Goal: Task Accomplishment & Management: Use online tool/utility

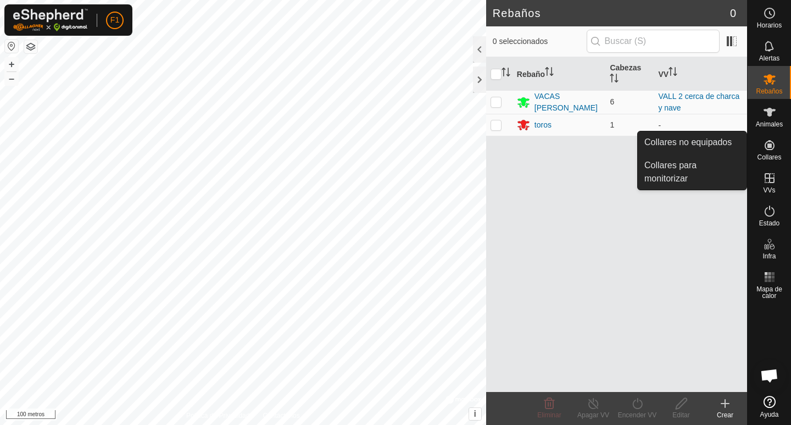
click at [768, 148] on icon at bounding box center [769, 144] width 13 height 13
click at [684, 164] on link "Collares para monitorizar" at bounding box center [692, 171] width 109 height 35
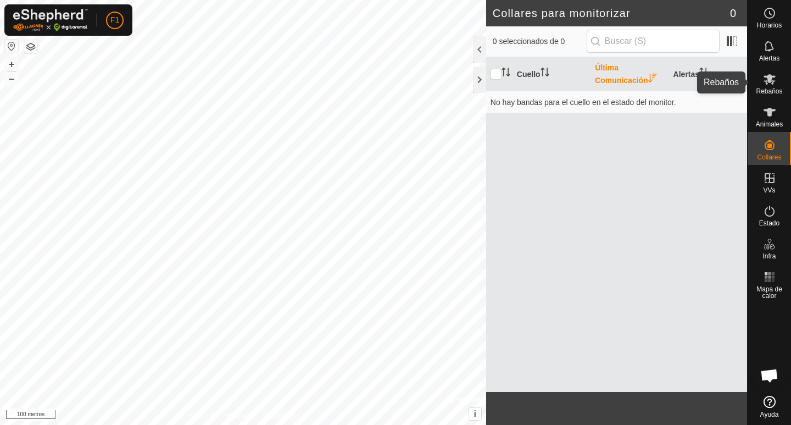
click at [767, 83] on icon at bounding box center [769, 79] width 12 height 10
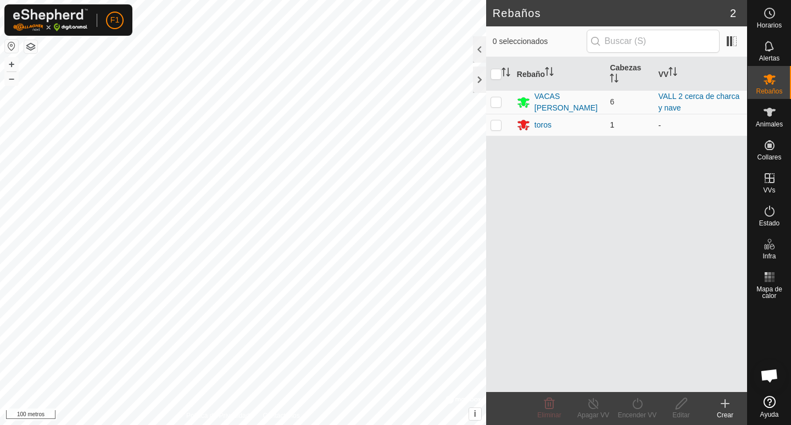
click at [498, 125] on p-checkbox at bounding box center [496, 124] width 11 height 9
checkbox input "false"
click at [494, 103] on p-checkbox at bounding box center [496, 101] width 11 height 9
checkbox input "true"
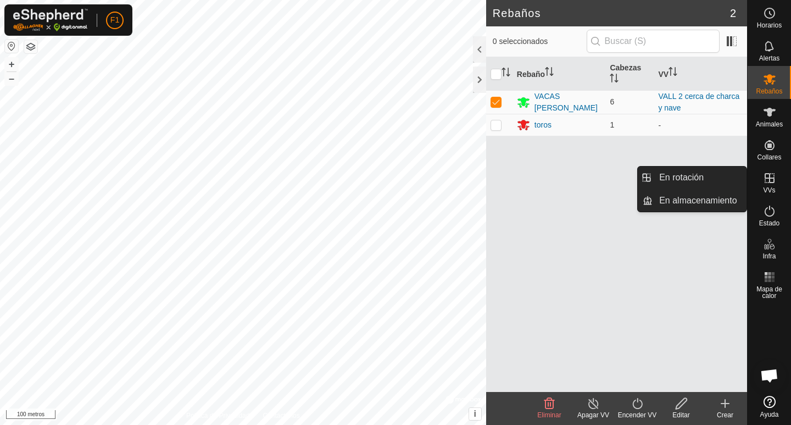
click at [774, 185] on es-virtualpaddocks-svg-icon at bounding box center [770, 178] width 20 height 18
click at [701, 178] on link "En rotación" at bounding box center [700, 177] width 94 height 22
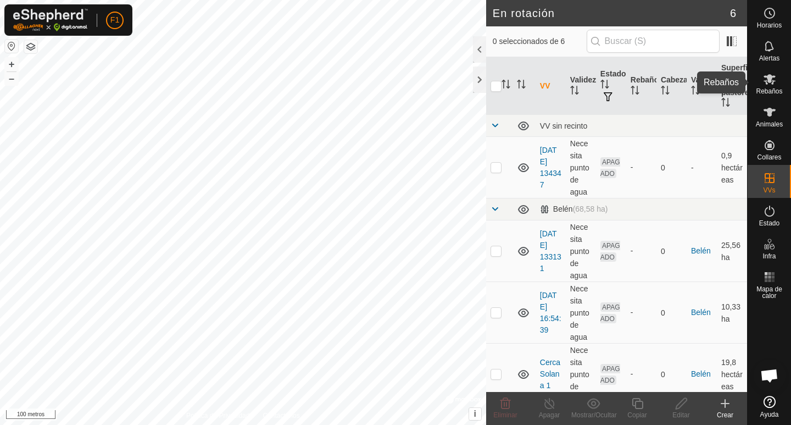
click at [769, 86] on es-mob-svg-icon at bounding box center [770, 79] width 20 height 18
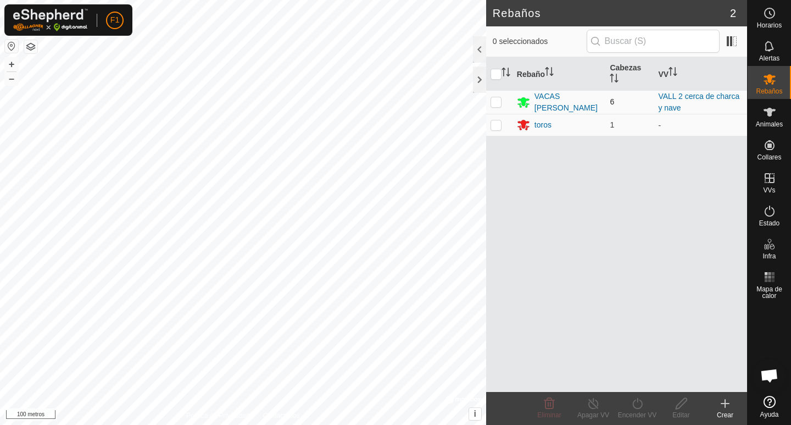
click at [498, 104] on p-checkbox at bounding box center [496, 101] width 11 height 9
checkbox input "true"
click at [634, 404] on icon at bounding box center [638, 403] width 14 height 13
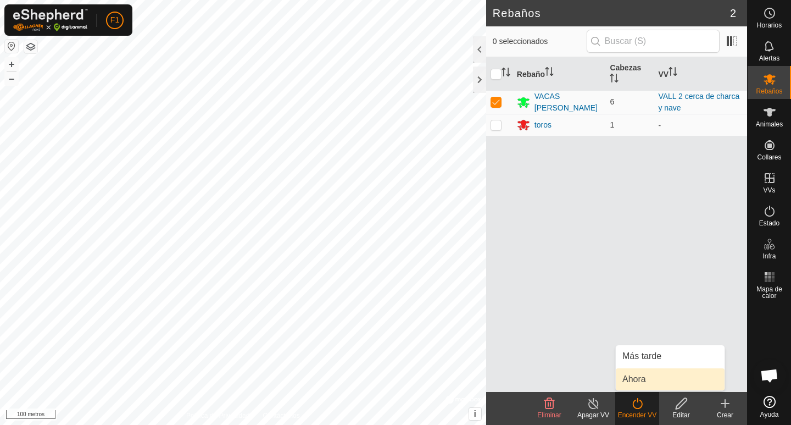
click at [629, 382] on link "Ahora" at bounding box center [670, 379] width 109 height 22
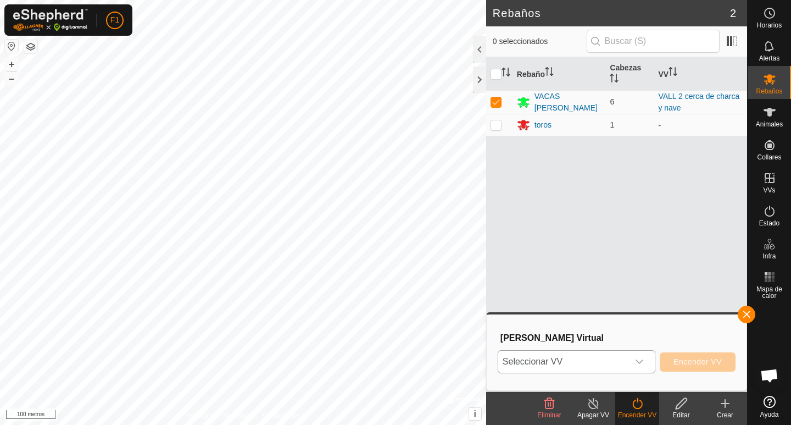
click at [643, 361] on icon "disparador desplegable" at bounding box center [639, 361] width 9 height 9
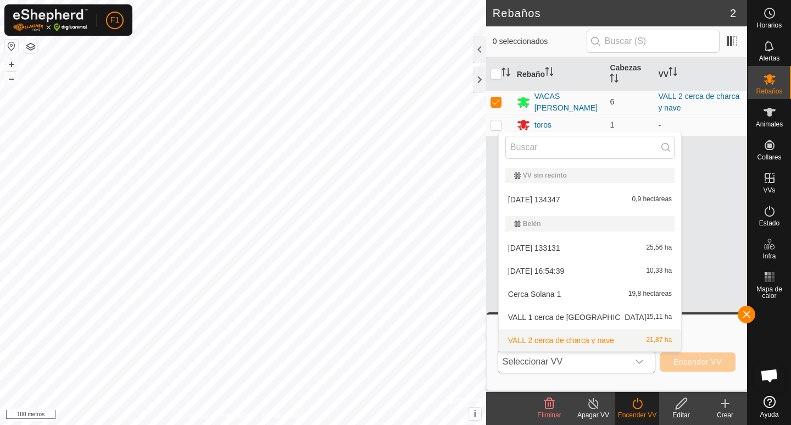
click at [608, 342] on li "VALL 2 cerca de charca y nave 21,87 ha" at bounding box center [590, 340] width 182 height 22
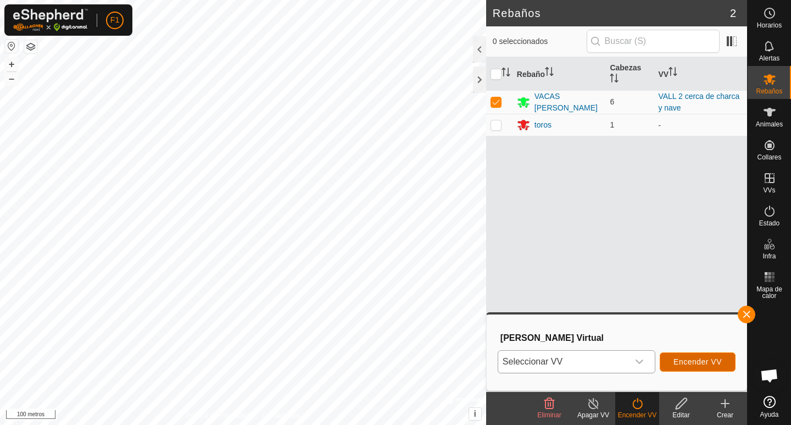
click at [704, 363] on font "Encender VV" at bounding box center [697, 361] width 48 height 9
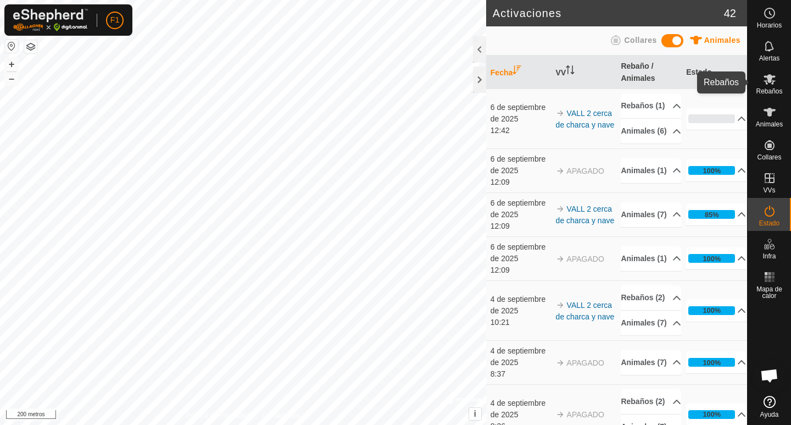
click at [773, 90] on font "Rebaños" at bounding box center [769, 91] width 26 height 8
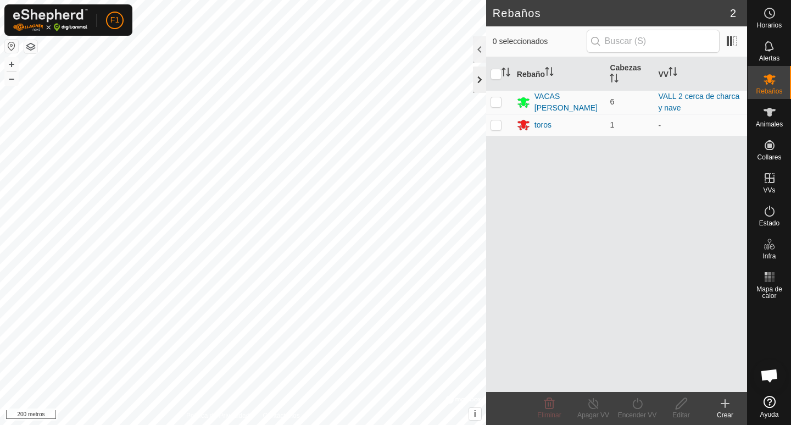
click at [480, 79] on div at bounding box center [479, 79] width 13 height 26
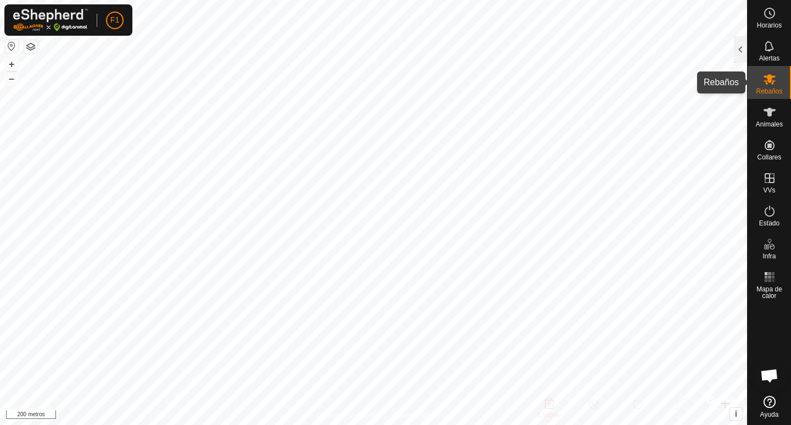
click at [763, 86] on es-mob-svg-icon at bounding box center [770, 79] width 20 height 18
click at [764, 82] on icon at bounding box center [769, 79] width 13 height 13
click at [740, 54] on div at bounding box center [740, 49] width 13 height 26
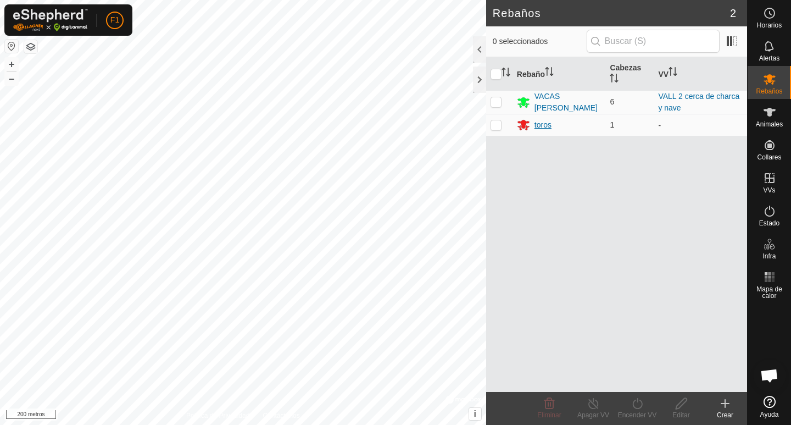
click at [541, 125] on font "toros" at bounding box center [542, 124] width 17 height 9
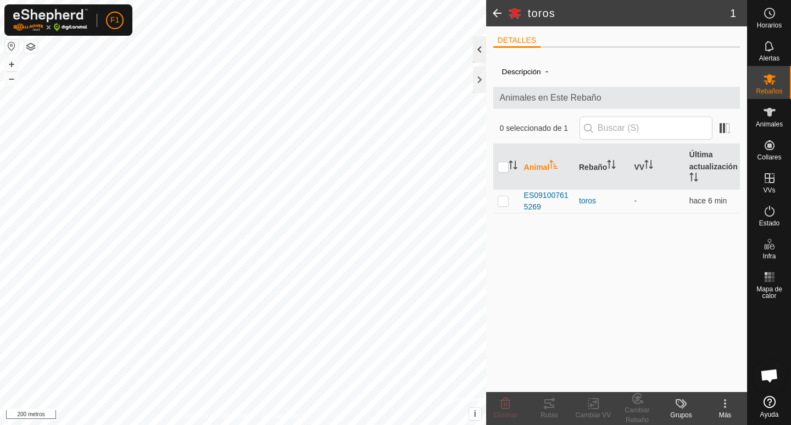
click at [481, 53] on div at bounding box center [479, 49] width 13 height 26
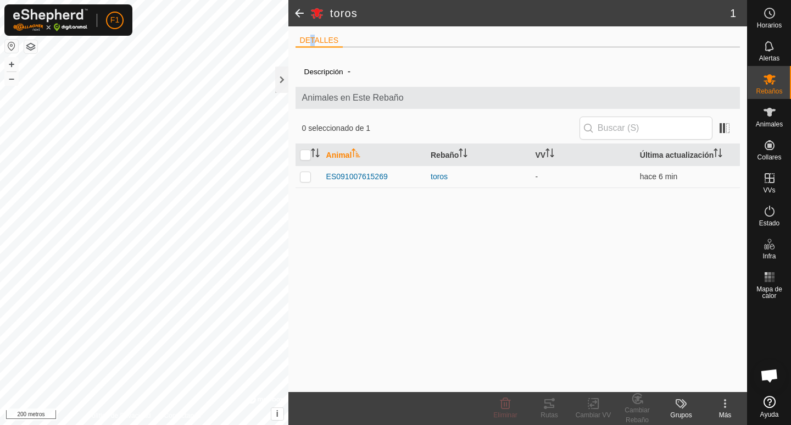
click at [313, 40] on font "DETALLES" at bounding box center [319, 40] width 39 height 9
click at [302, 12] on span at bounding box center [299, 13] width 22 height 26
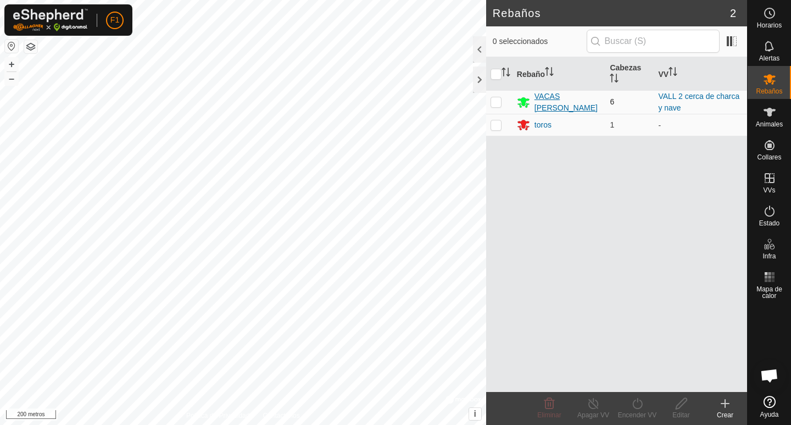
click at [548, 102] on font "VACAS [PERSON_NAME]" at bounding box center [565, 102] width 63 height 20
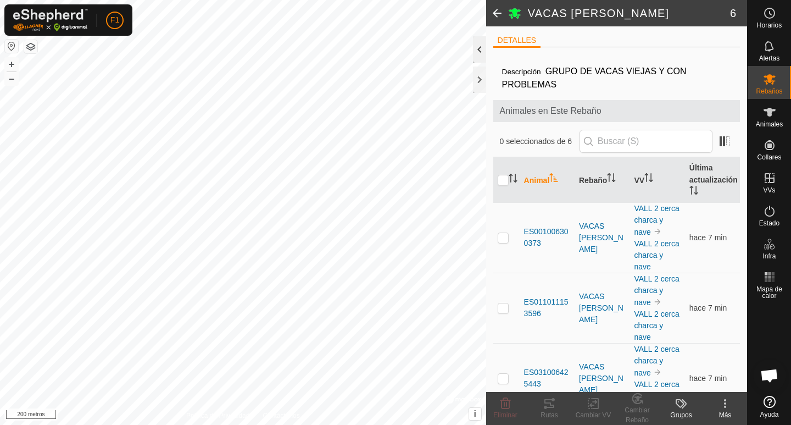
click at [480, 52] on div at bounding box center [479, 49] width 13 height 26
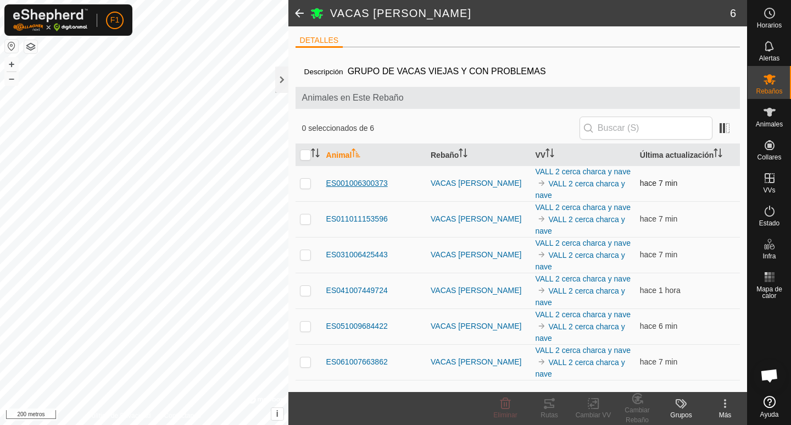
click at [353, 181] on font "ES001006300373" at bounding box center [357, 183] width 62 height 9
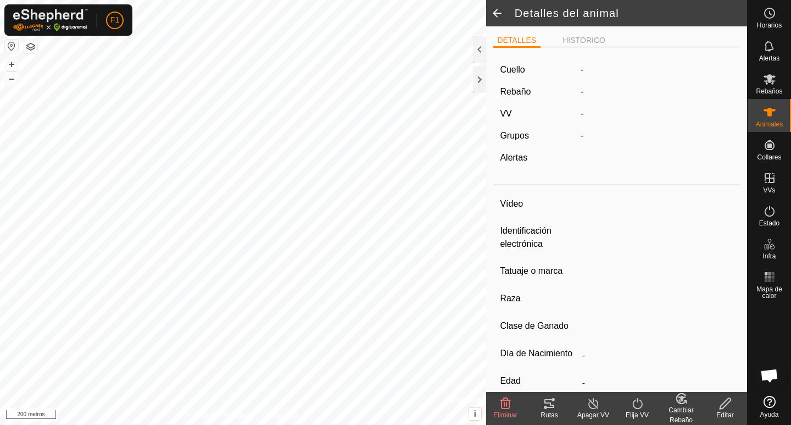
type input "ES001006300373"
type input "-"
type input "Cruzada"
type input "-"
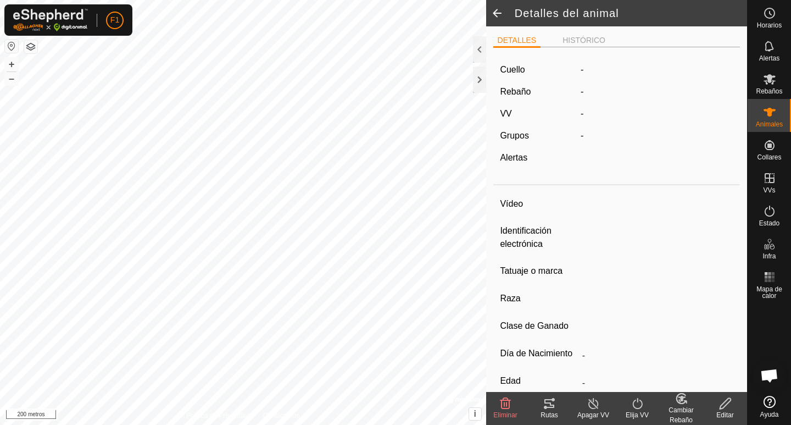
type input "02/2010"
type input "15 years 9 months"
type input "Preñada"
type input "500 kg"
type input "-"
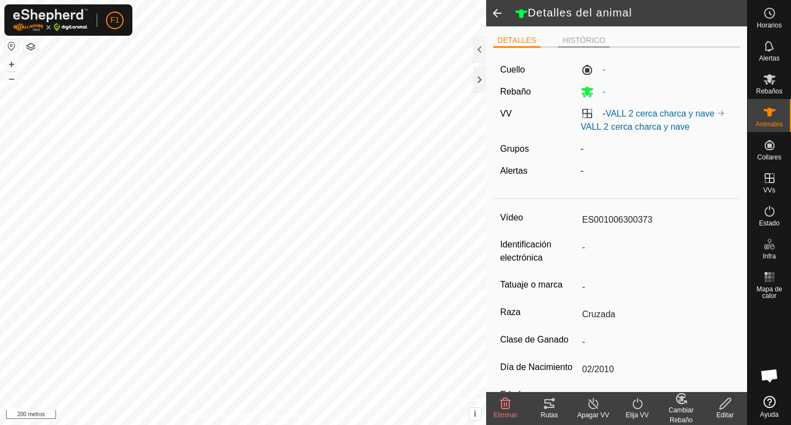
click at [574, 38] on font "HISTÓRICO" at bounding box center [583, 40] width 43 height 9
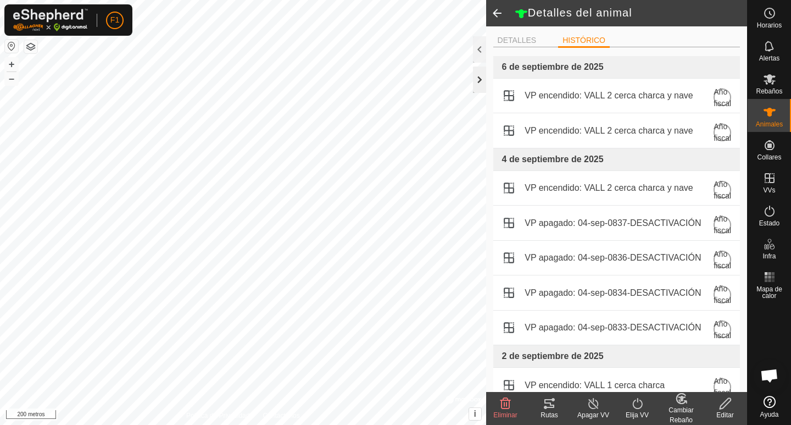
click at [477, 81] on div at bounding box center [479, 79] width 13 height 26
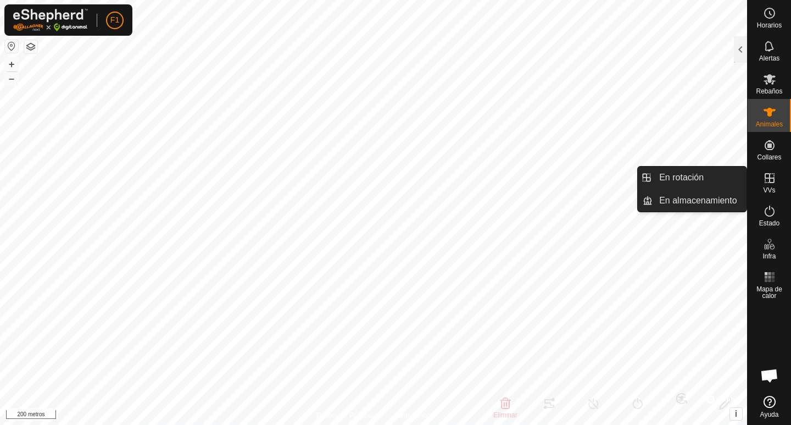
click at [773, 181] on icon at bounding box center [770, 178] width 10 height 10
click at [722, 179] on link "En rotación" at bounding box center [700, 177] width 94 height 22
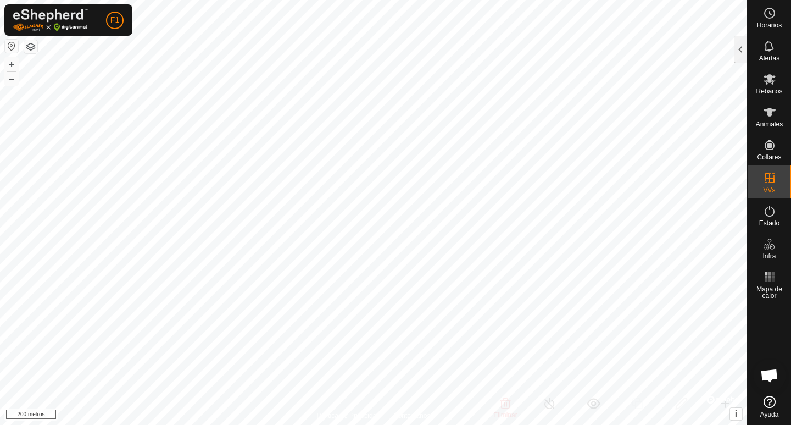
drag, startPoint x: 743, startPoint y: 47, endPoint x: 739, endPoint y: 62, distance: 15.2
click at [742, 47] on div at bounding box center [740, 49] width 13 height 26
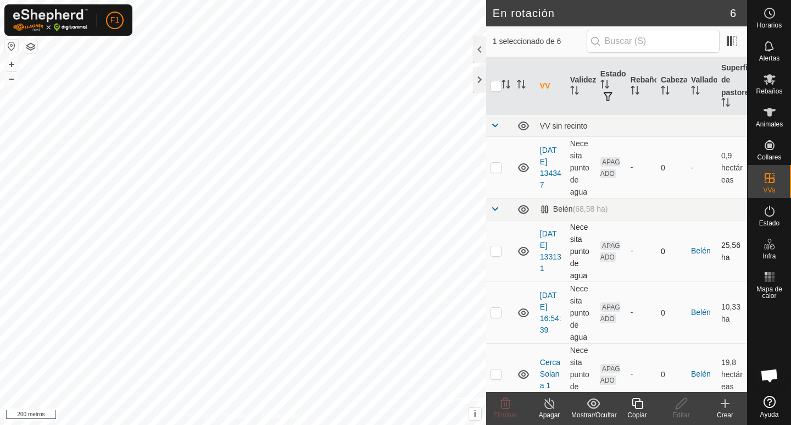
scroll to position [166, 0]
